Goal: Find specific page/section: Find specific page/section

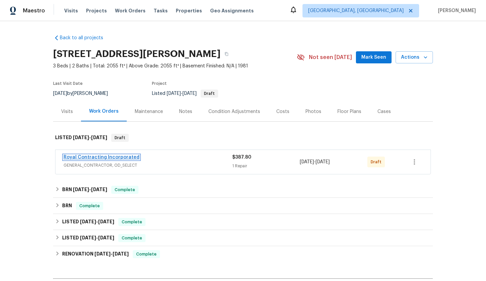
click at [109, 158] on link "Royal Contracting Incorporated" at bounding box center [101, 157] width 76 height 5
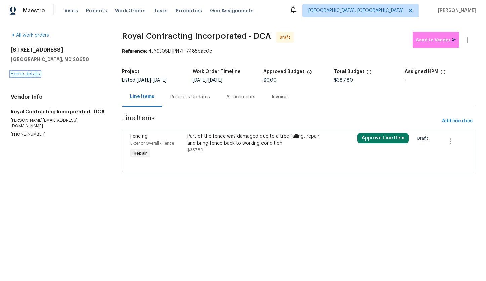
click at [32, 73] on link "Home details" at bounding box center [25, 74] width 29 height 5
